Goal: Browse casually

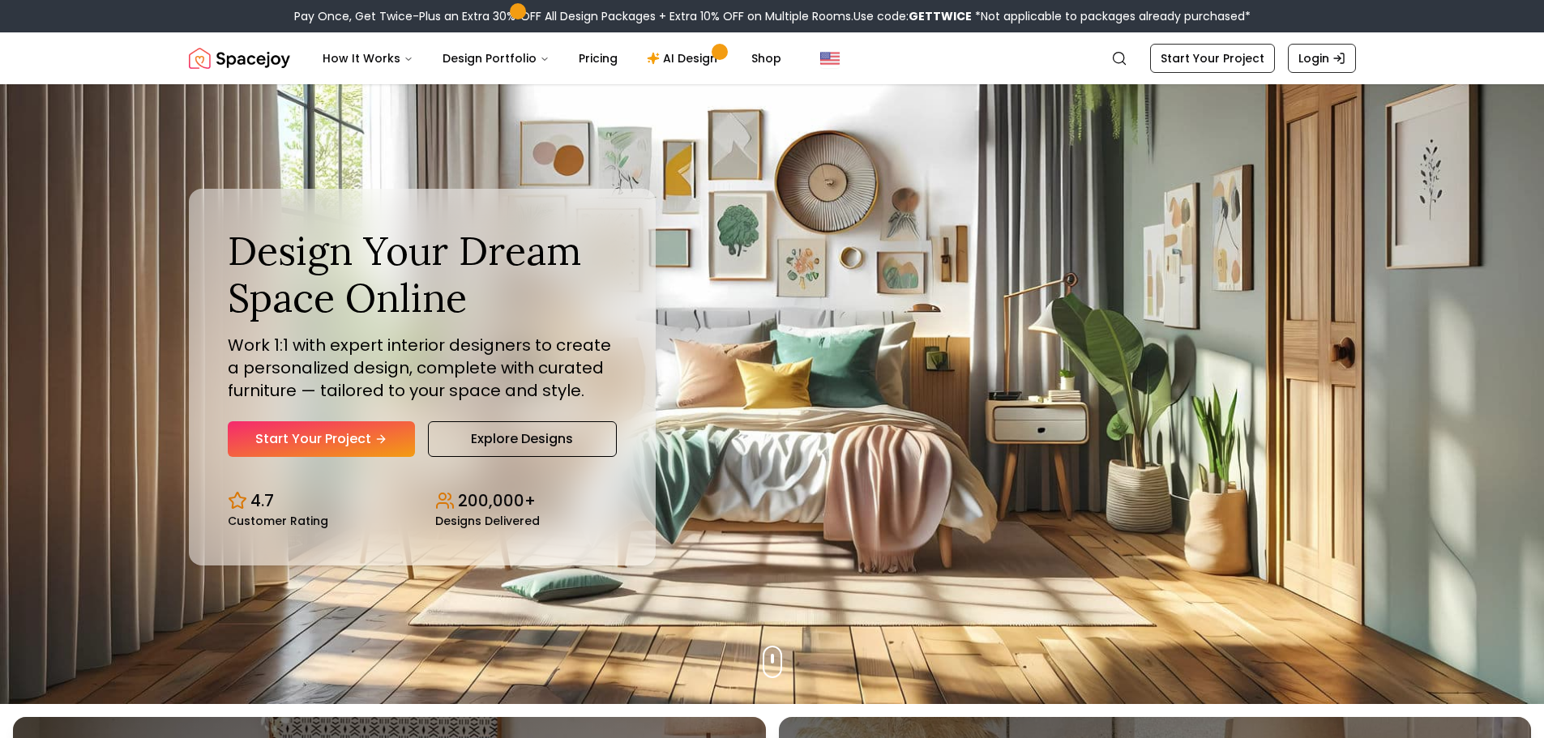
scroll to position [23, 0]
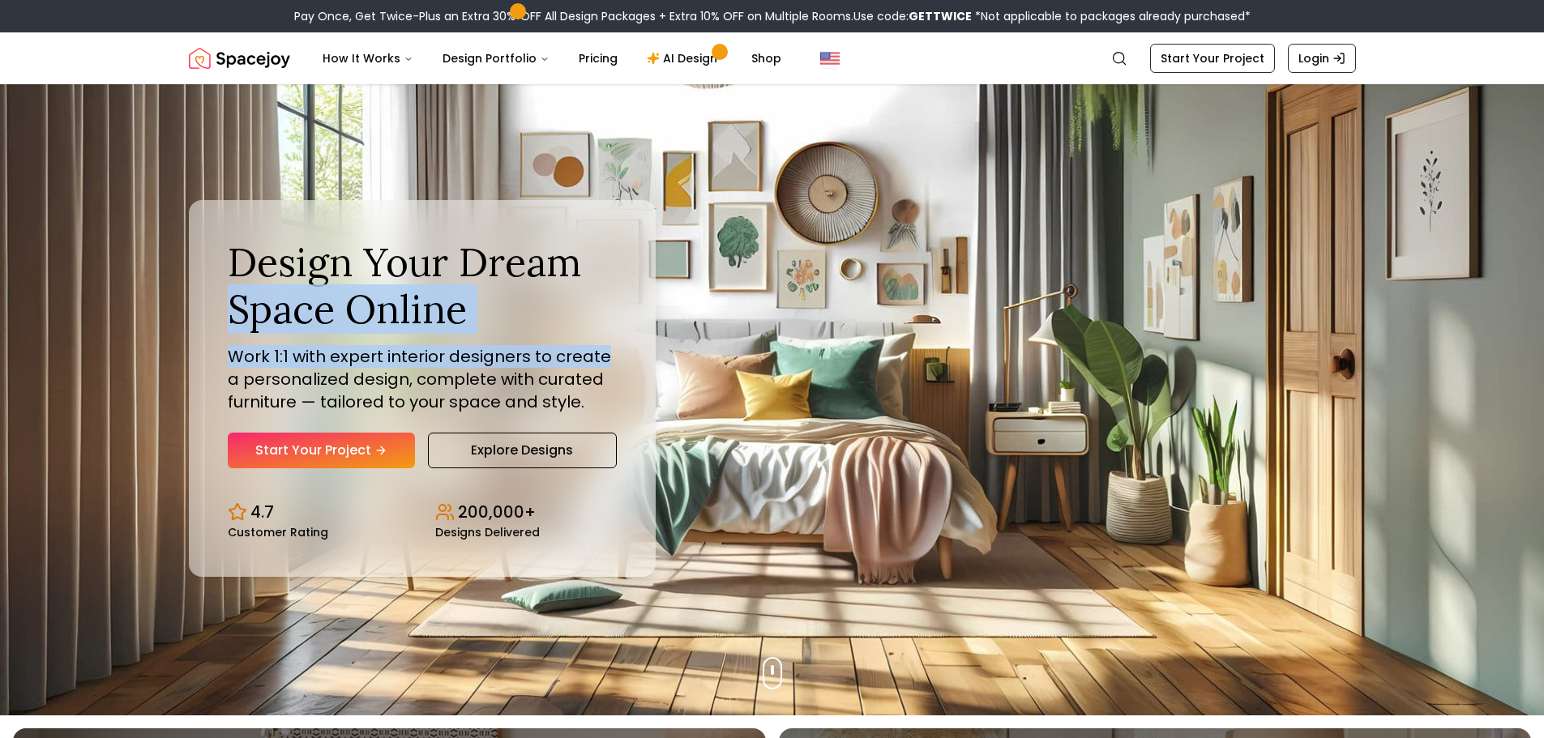
drag, startPoint x: 593, startPoint y: 278, endPoint x: 636, endPoint y: 335, distance: 71.2
click at [636, 335] on div "Design Your Dream Space Online Work 1:1 with expert interior designers to creat…" at bounding box center [422, 388] width 467 height 377
click at [624, 241] on div "Design Your Dream Space Online Work 1:1 with expert interior designers to creat…" at bounding box center [422, 388] width 467 height 377
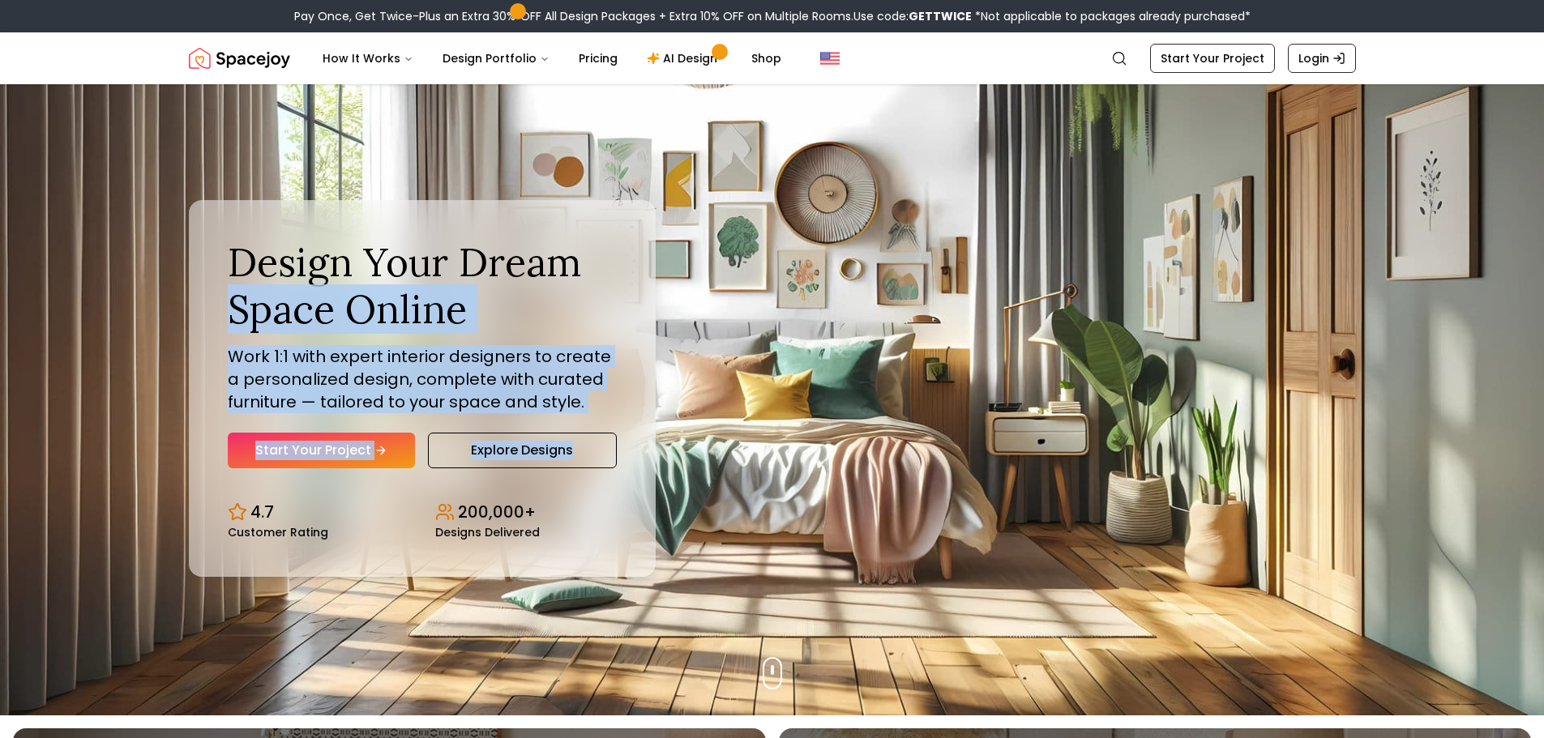
drag, startPoint x: 750, startPoint y: 251, endPoint x: 789, endPoint y: 417, distance: 170.0
click at [789, 417] on div "Design Your Dream Space Online Work 1:1 with expert interior designers to creat…" at bounding box center [772, 389] width 1245 height 654
click at [1045, 396] on div "Design Your Dream Space Online Work 1:1 with expert interior designers to creat…" at bounding box center [772, 389] width 1245 height 654
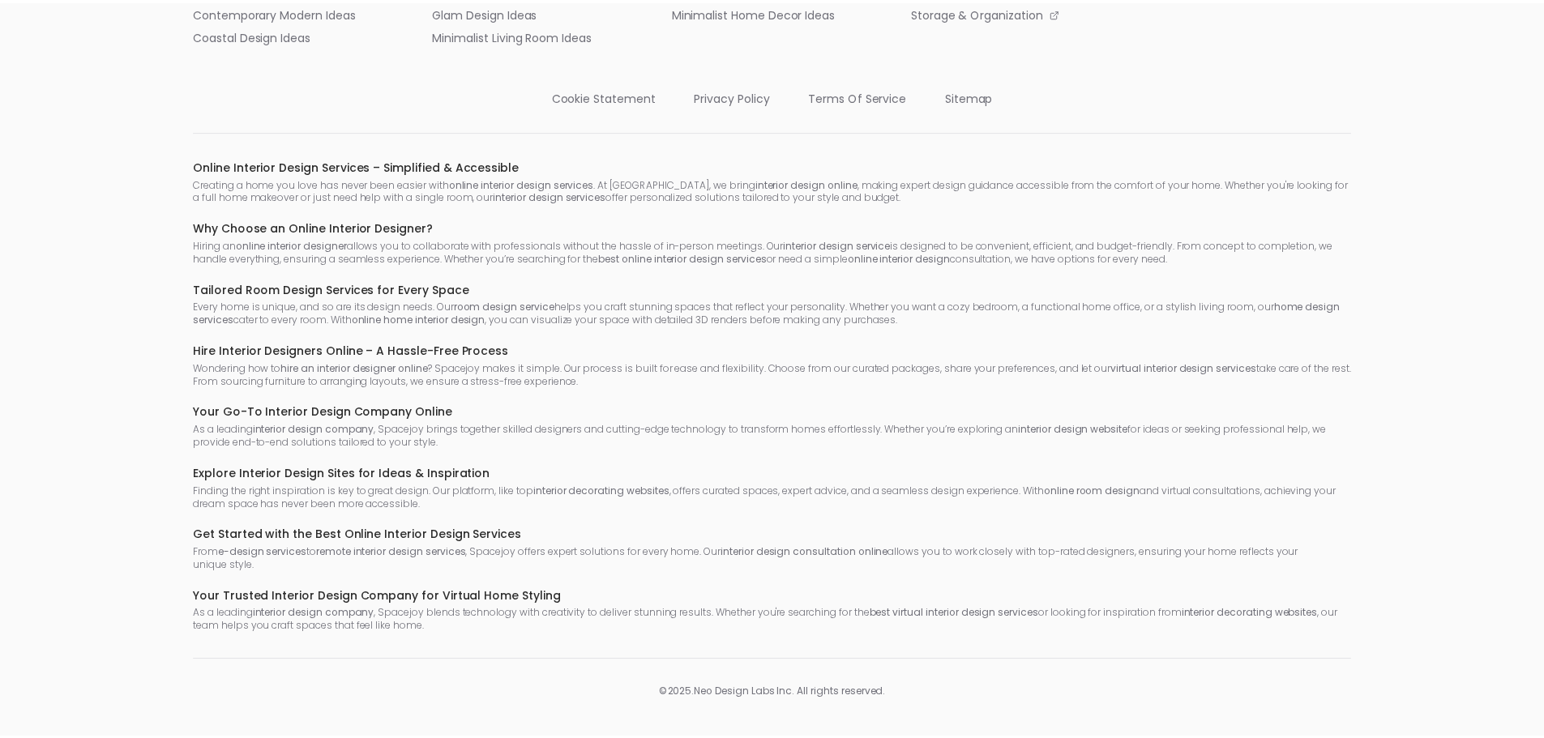
scroll to position [0, 0]
